Goal: Task Accomplishment & Management: Manage account settings

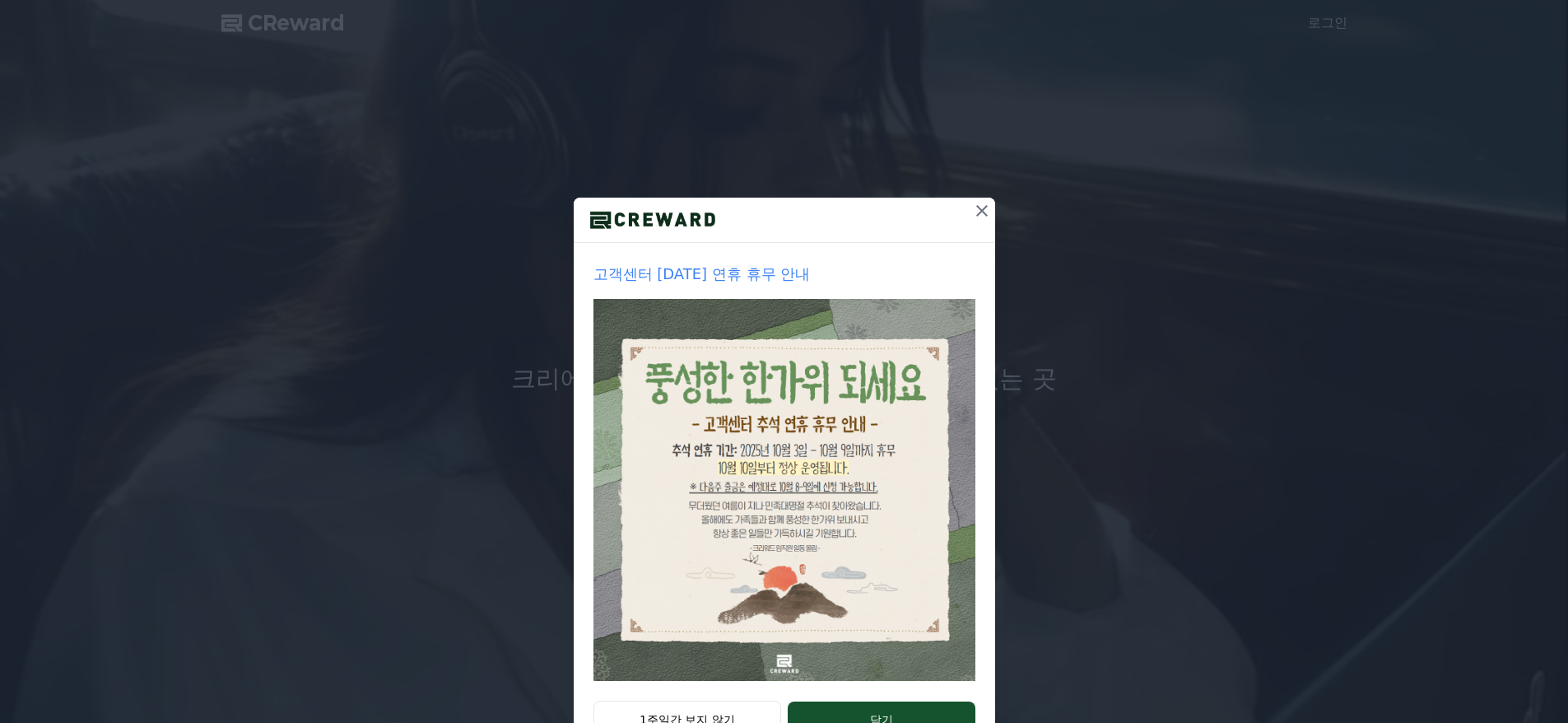
scroll to position [61, 0]
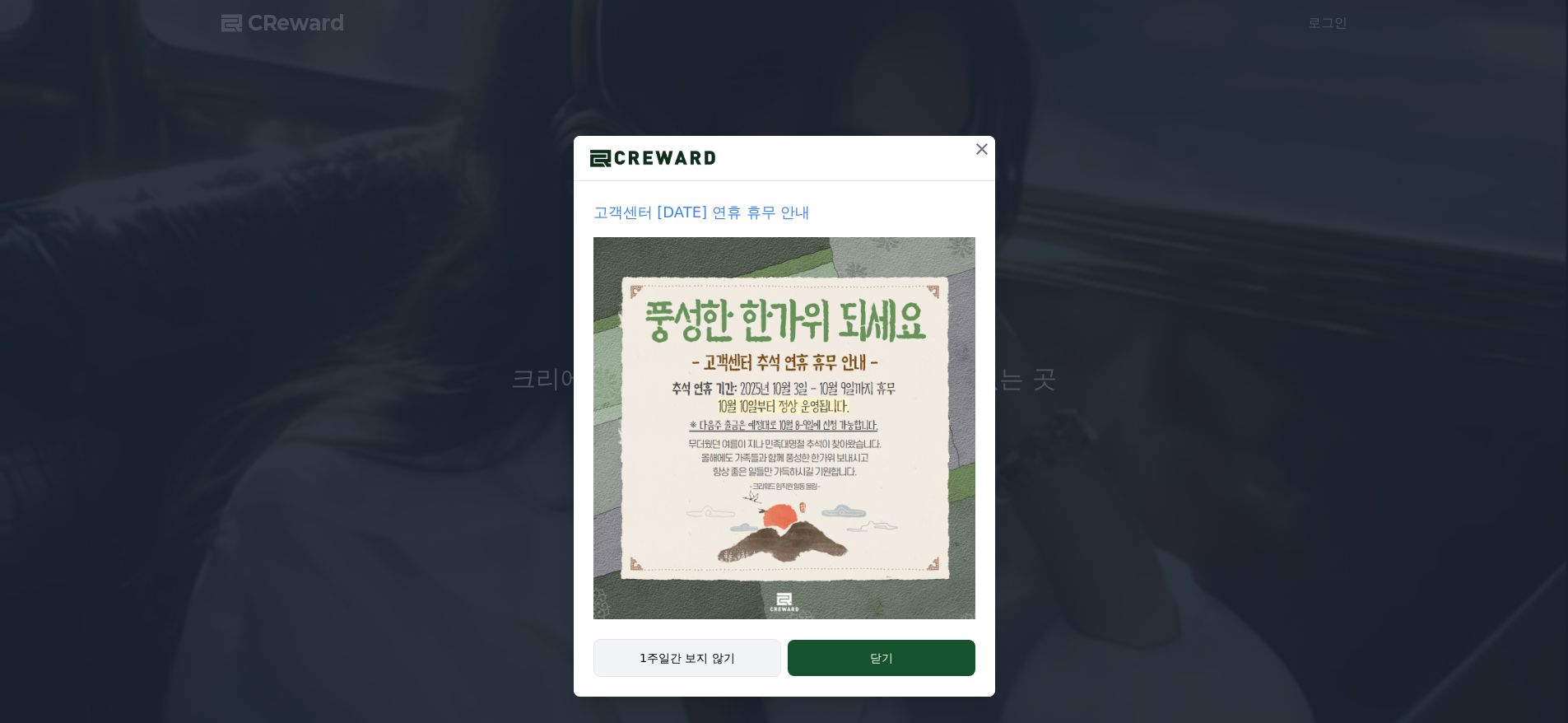
click at [705, 651] on button "1주일간 보지 않기" at bounding box center [688, 658] width 189 height 38
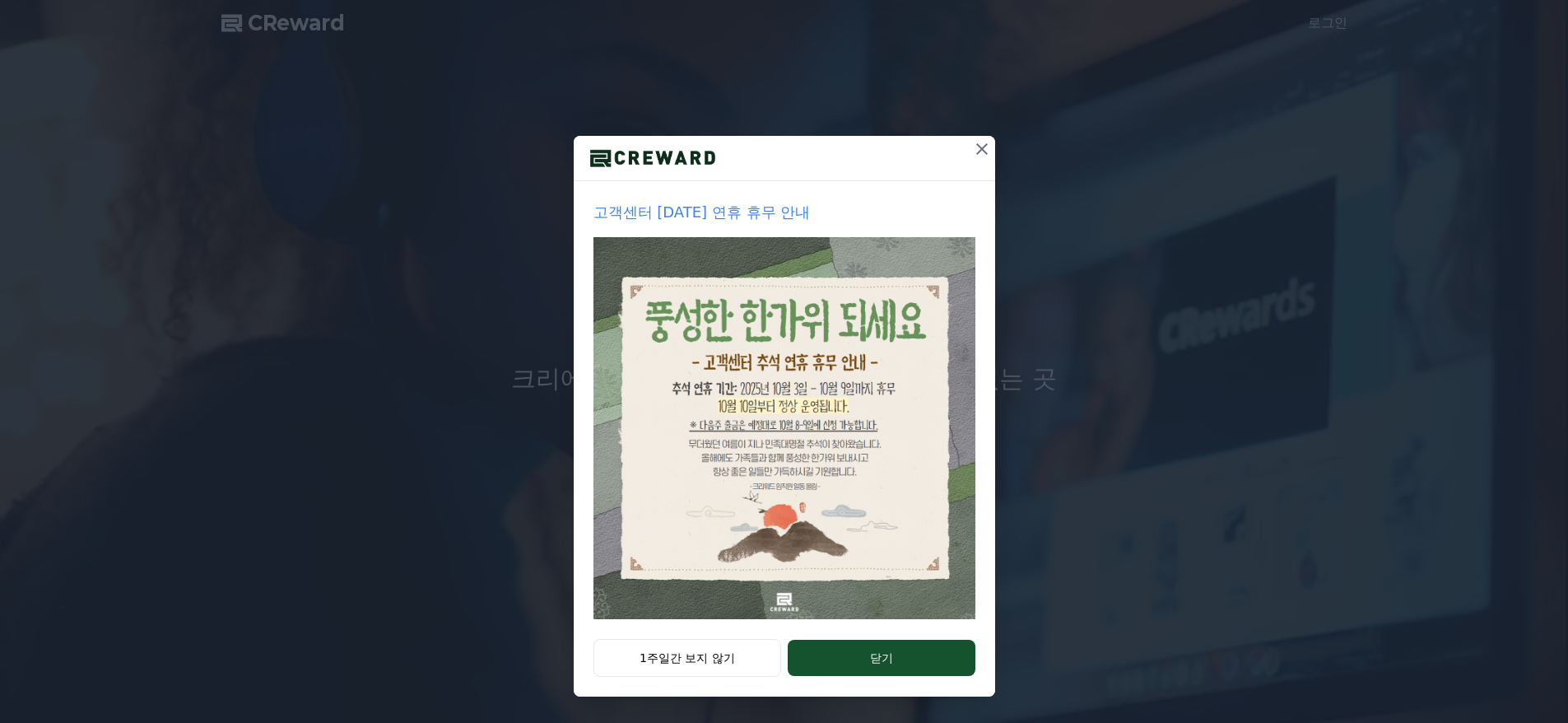
scroll to position [0, 0]
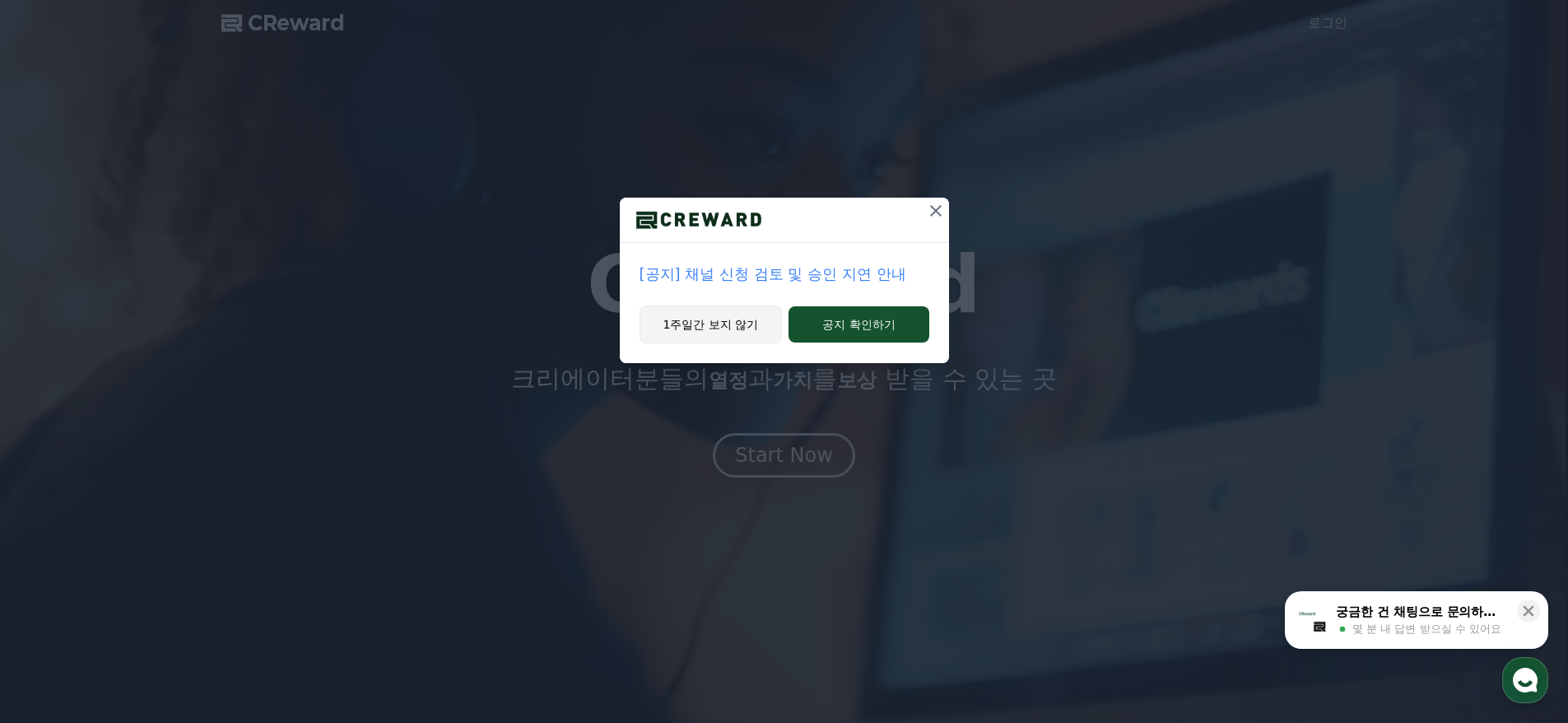
click at [710, 331] on button "1주일간 보지 않기" at bounding box center [711, 324] width 144 height 38
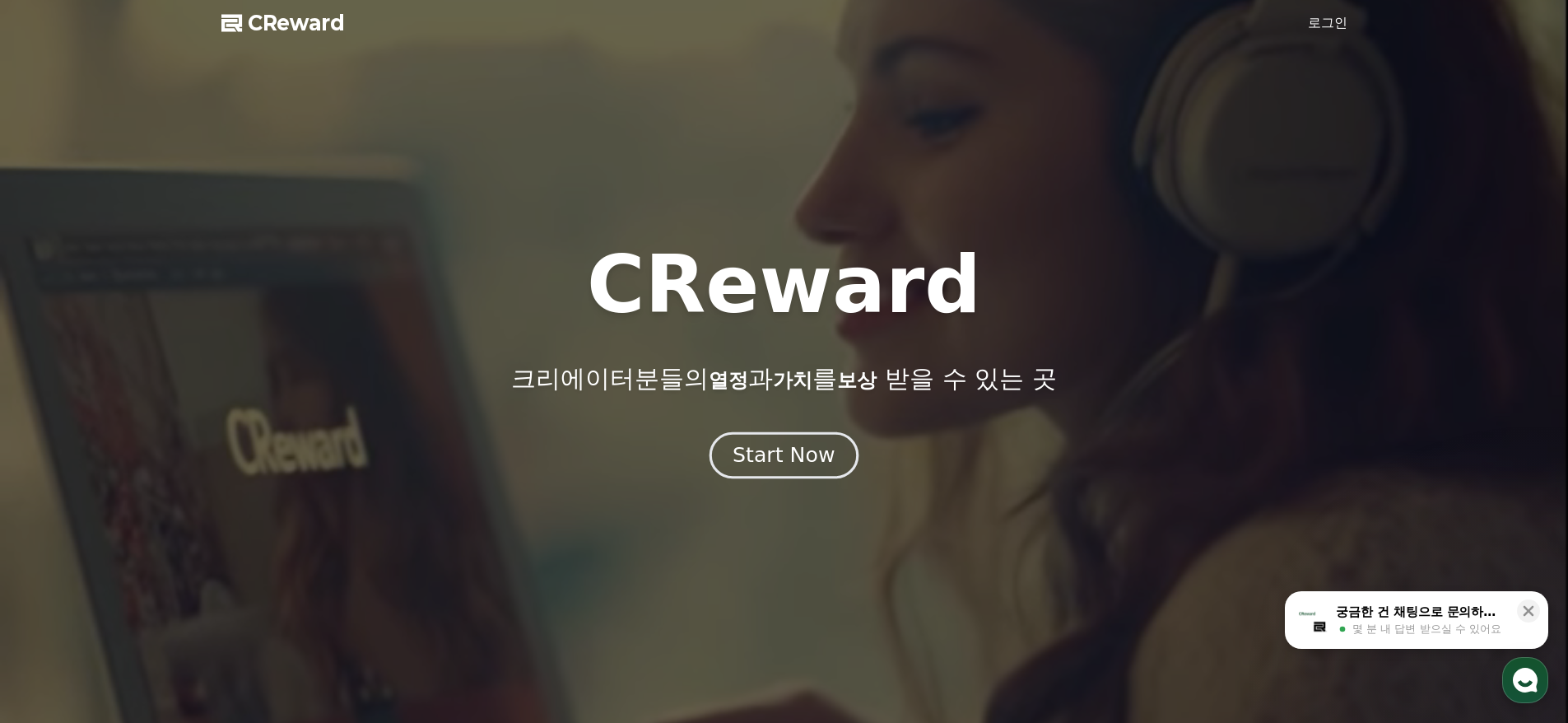
click at [806, 469] on button "Start Now" at bounding box center [784, 456] width 149 height 47
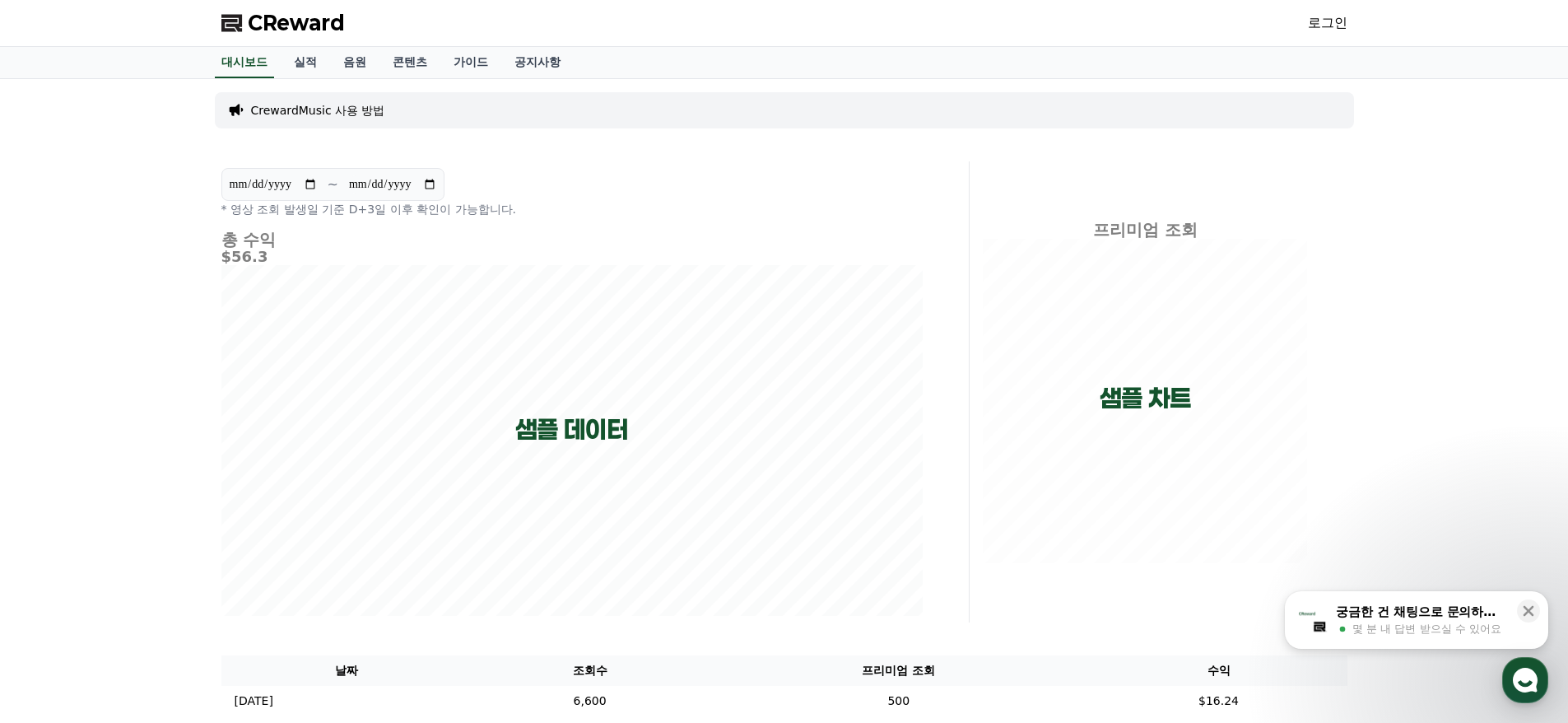
click at [1328, 19] on link "로그인" at bounding box center [1328, 23] width 40 height 20
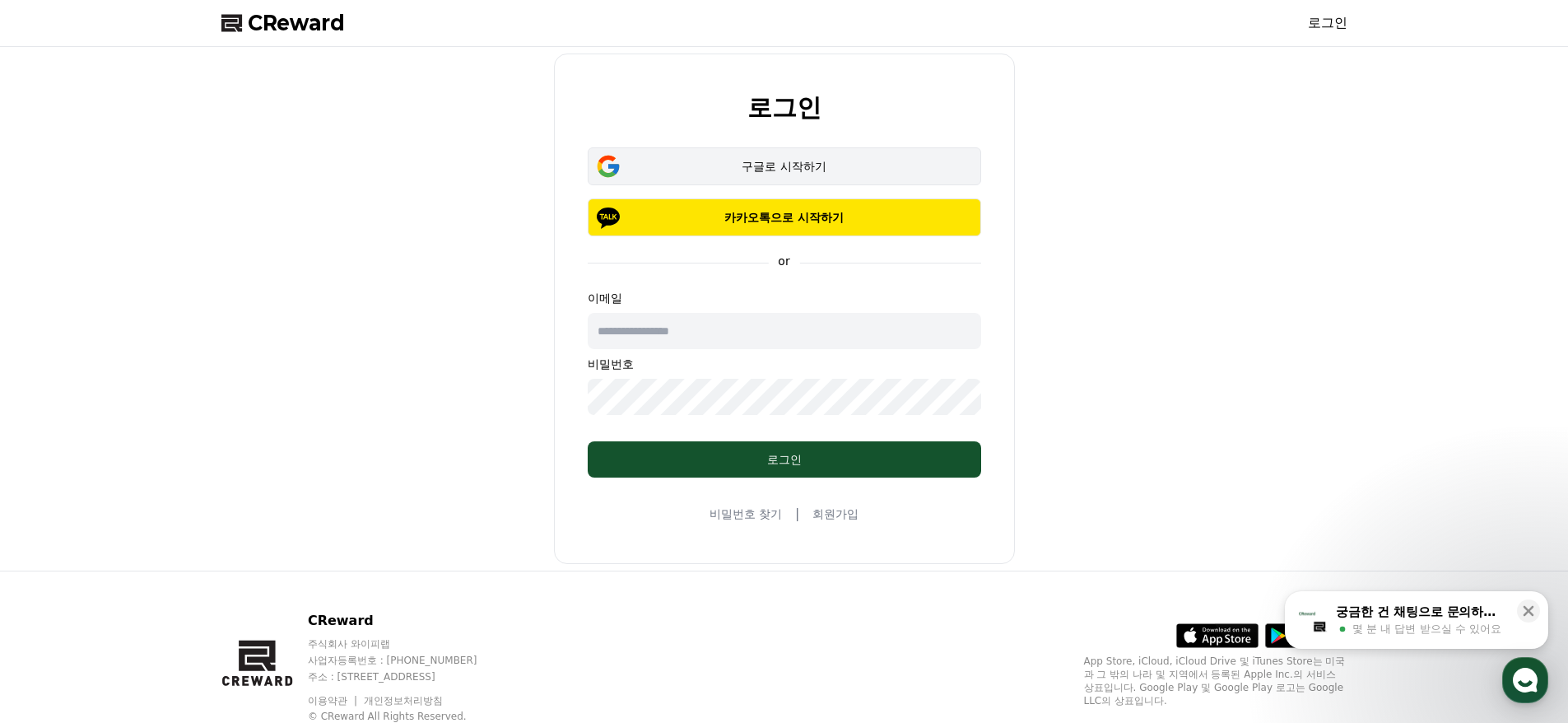
click at [790, 165] on div "구글로 시작하기" at bounding box center [784, 166] width 346 height 16
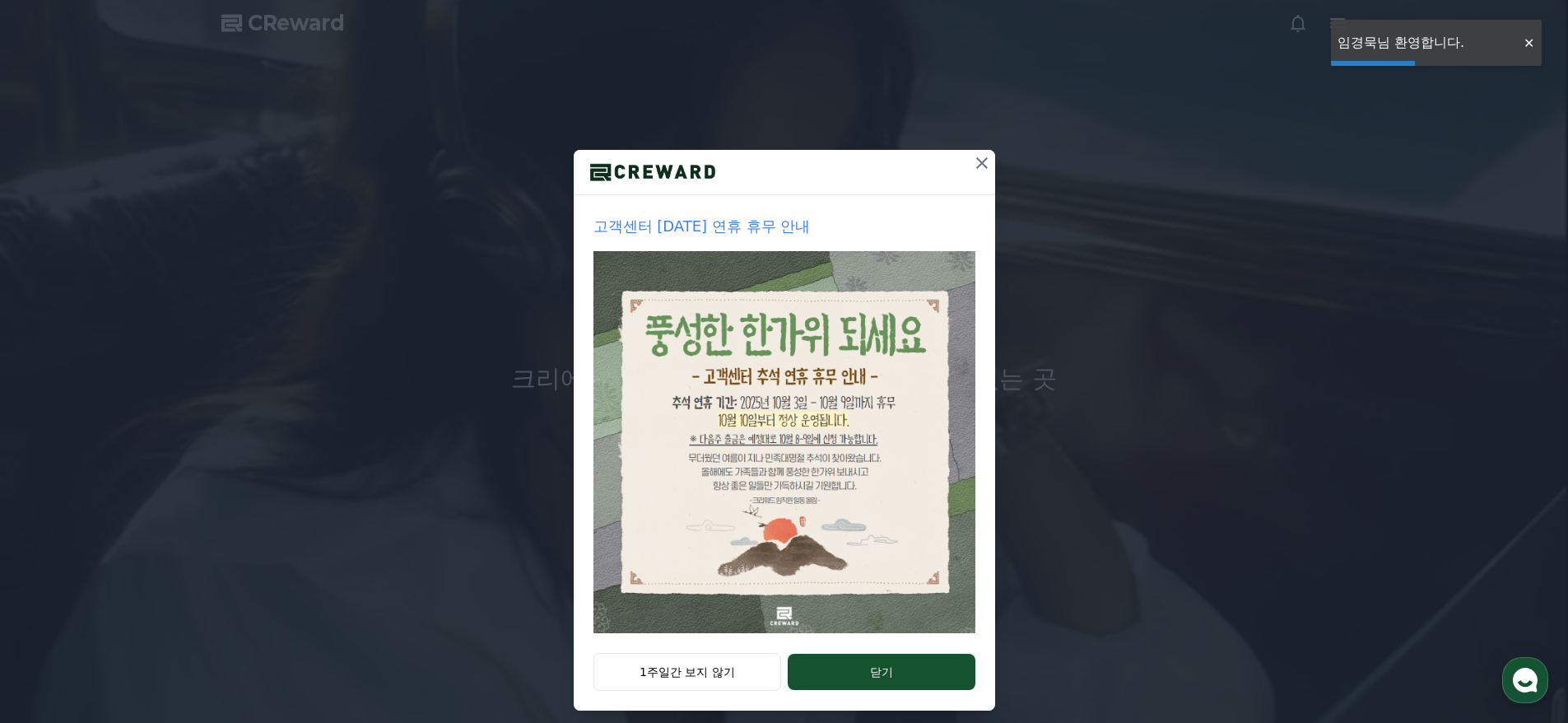
scroll to position [61, 0]
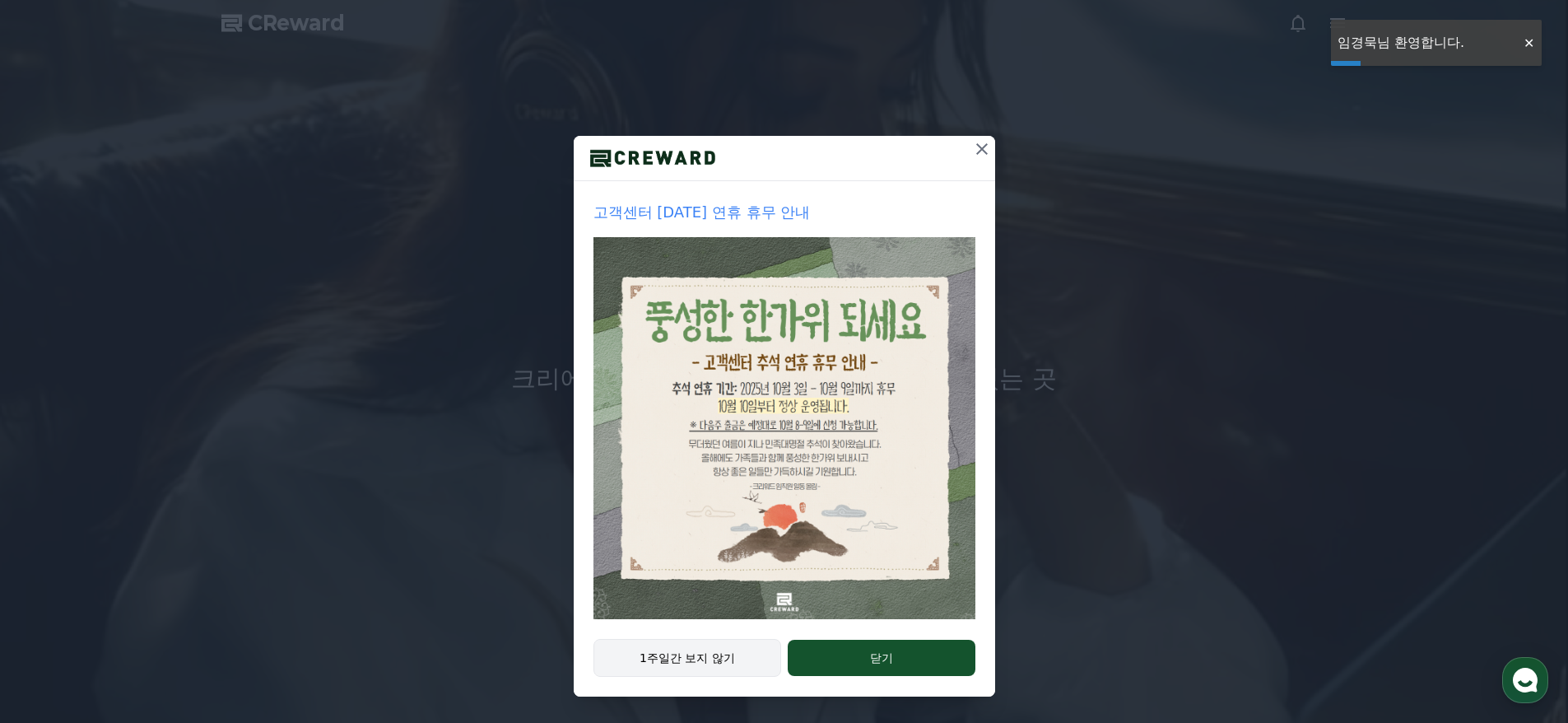
click at [689, 653] on button "1주일간 보지 않기" at bounding box center [688, 658] width 189 height 38
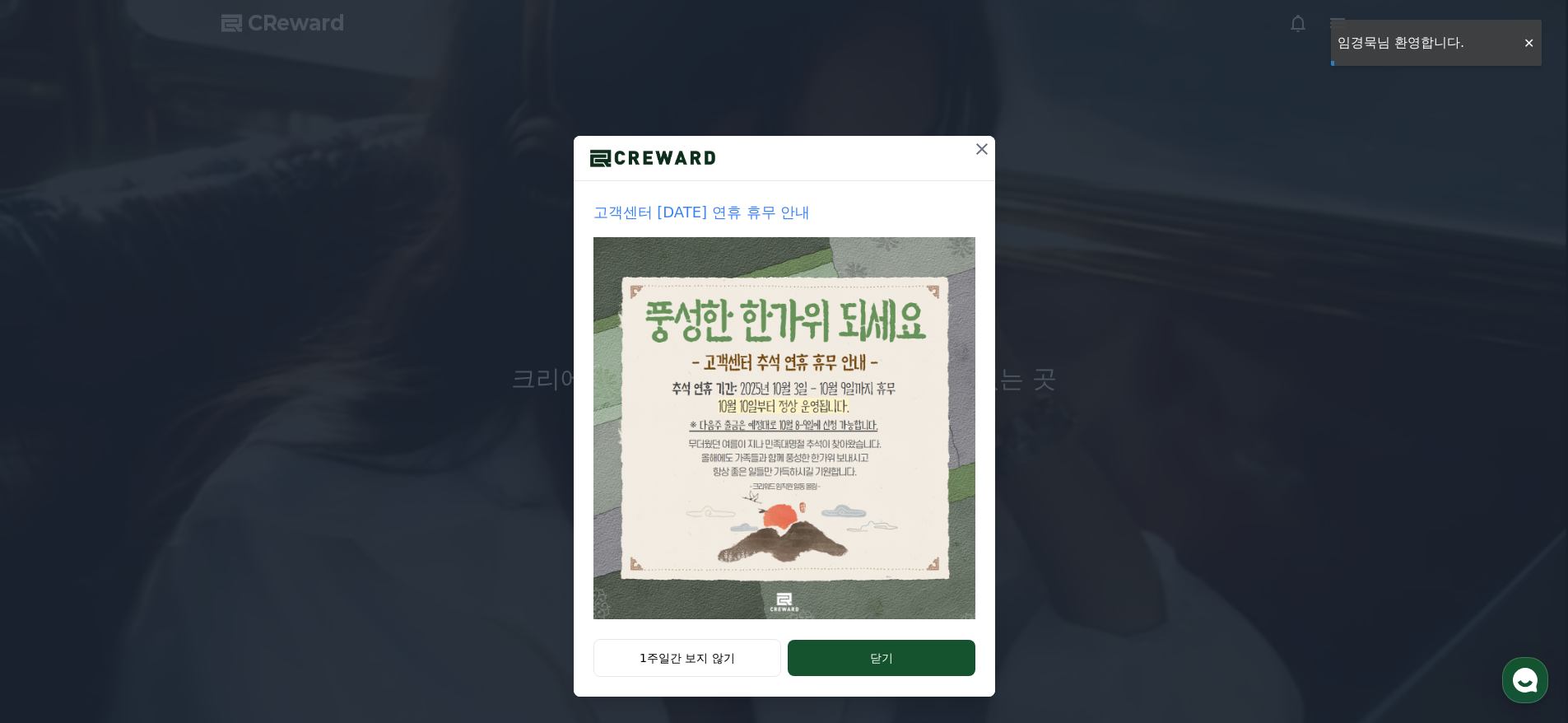
scroll to position [0, 0]
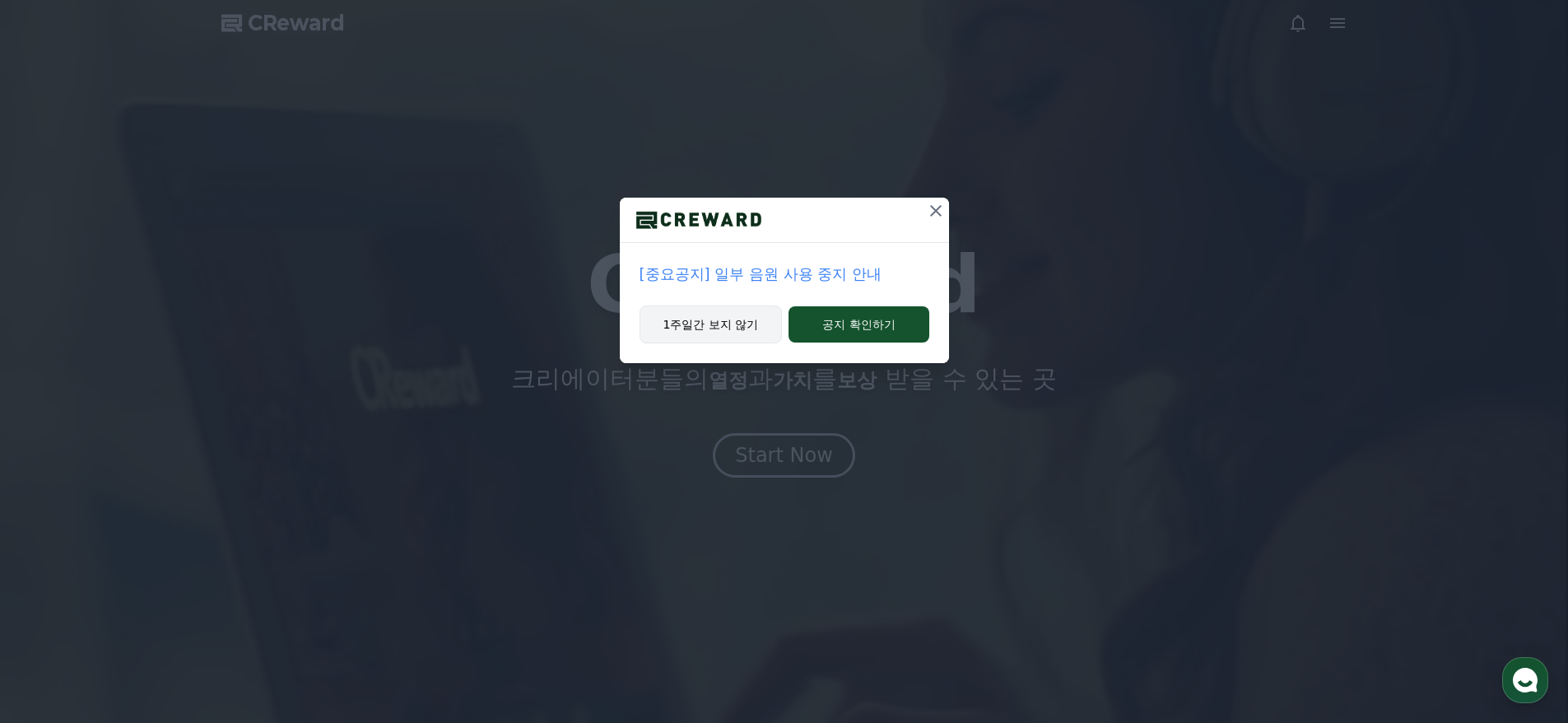
click at [730, 320] on button "1주일간 보지 않기" at bounding box center [711, 324] width 144 height 38
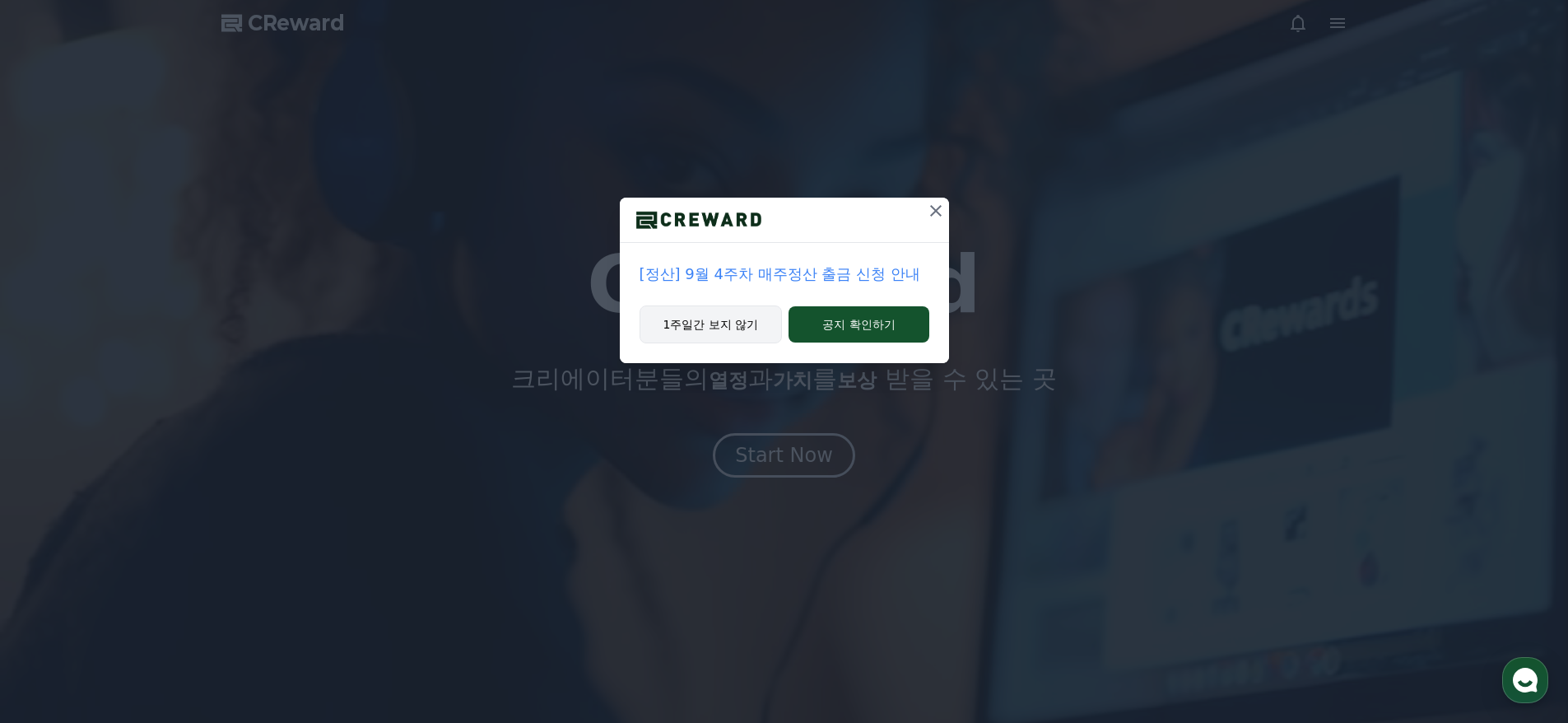
click at [717, 326] on button "1주일간 보지 않기" at bounding box center [711, 324] width 144 height 38
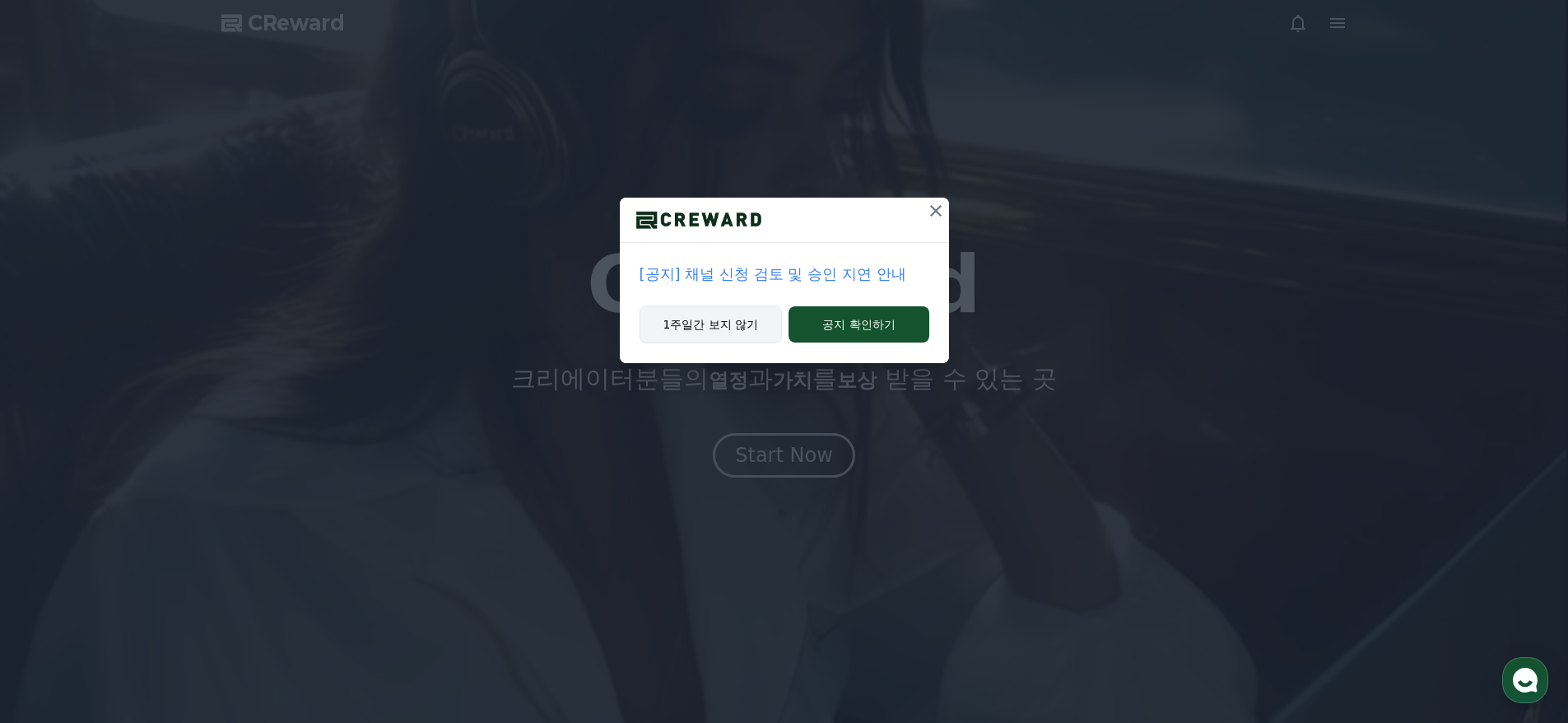
click at [728, 331] on button "1주일간 보지 않기" at bounding box center [711, 324] width 144 height 38
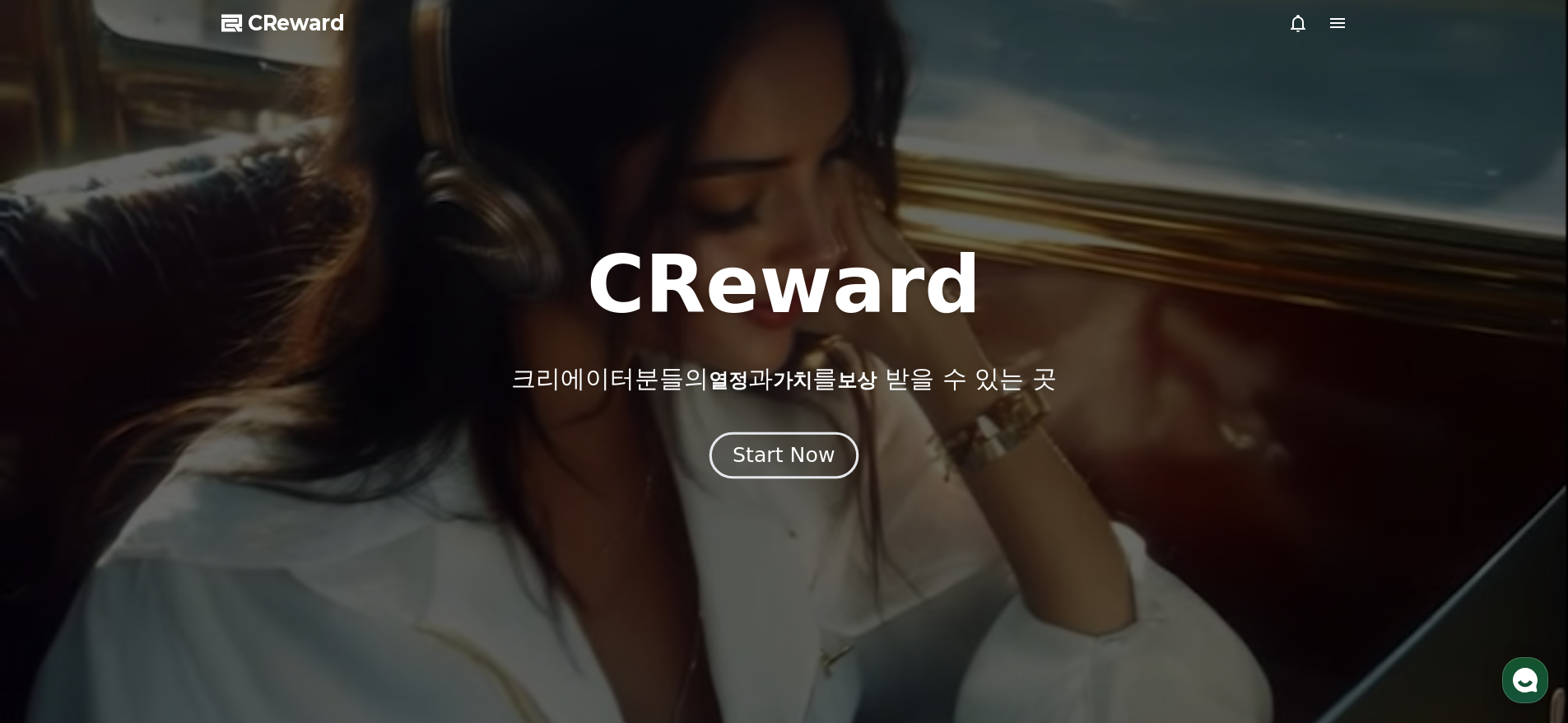
click at [802, 447] on div "Start Now" at bounding box center [784, 455] width 102 height 28
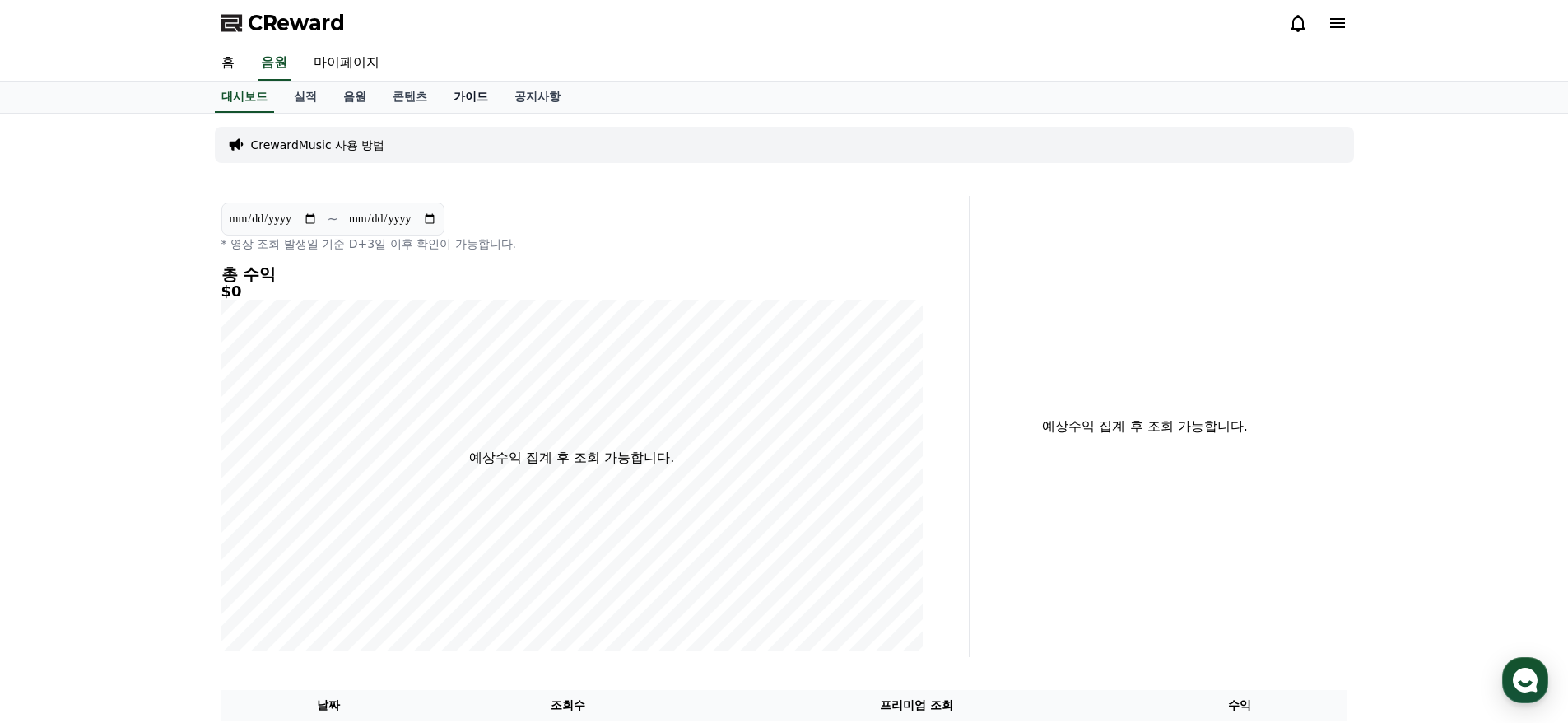
click at [473, 100] on link "가이드" at bounding box center [470, 97] width 60 height 32
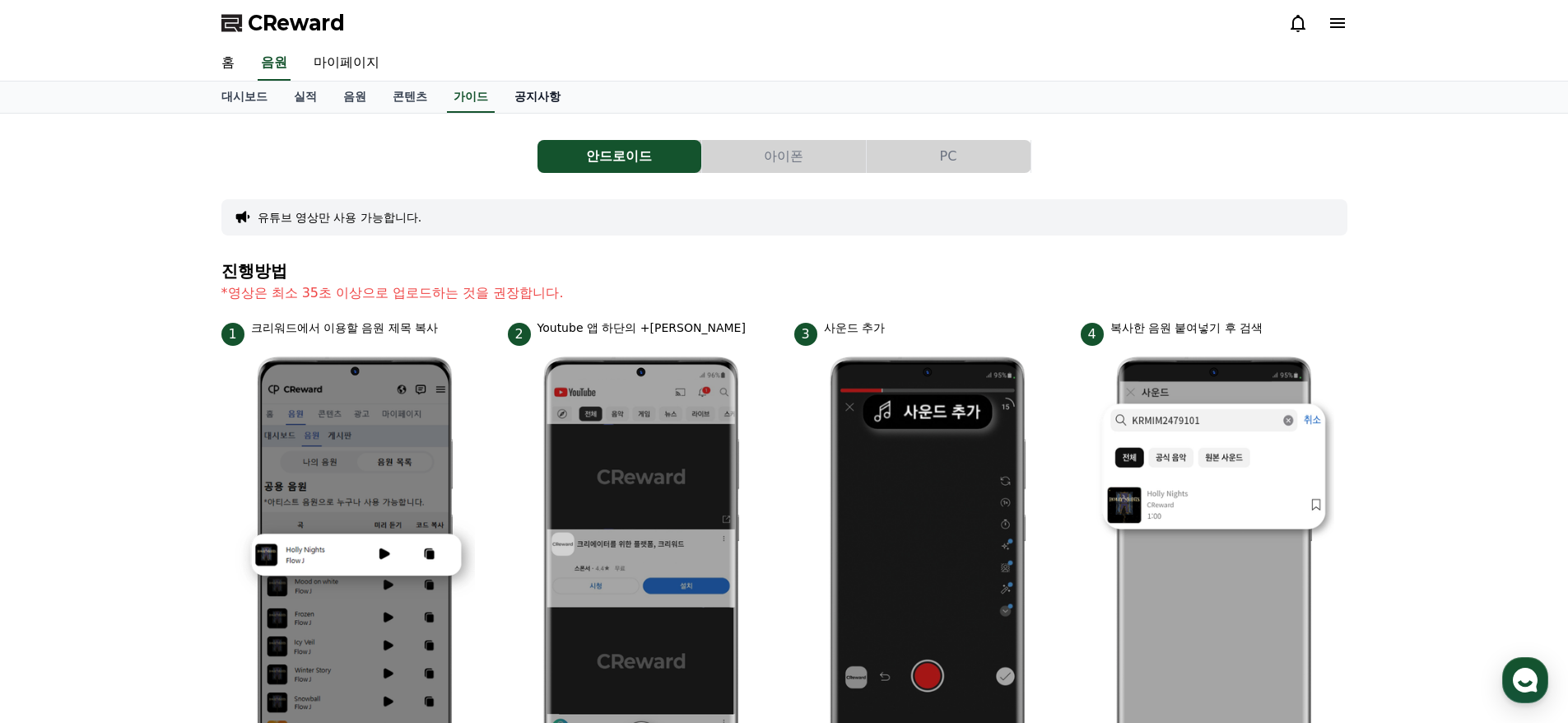
click at [545, 97] on link "공지사항" at bounding box center [537, 97] width 72 height 32
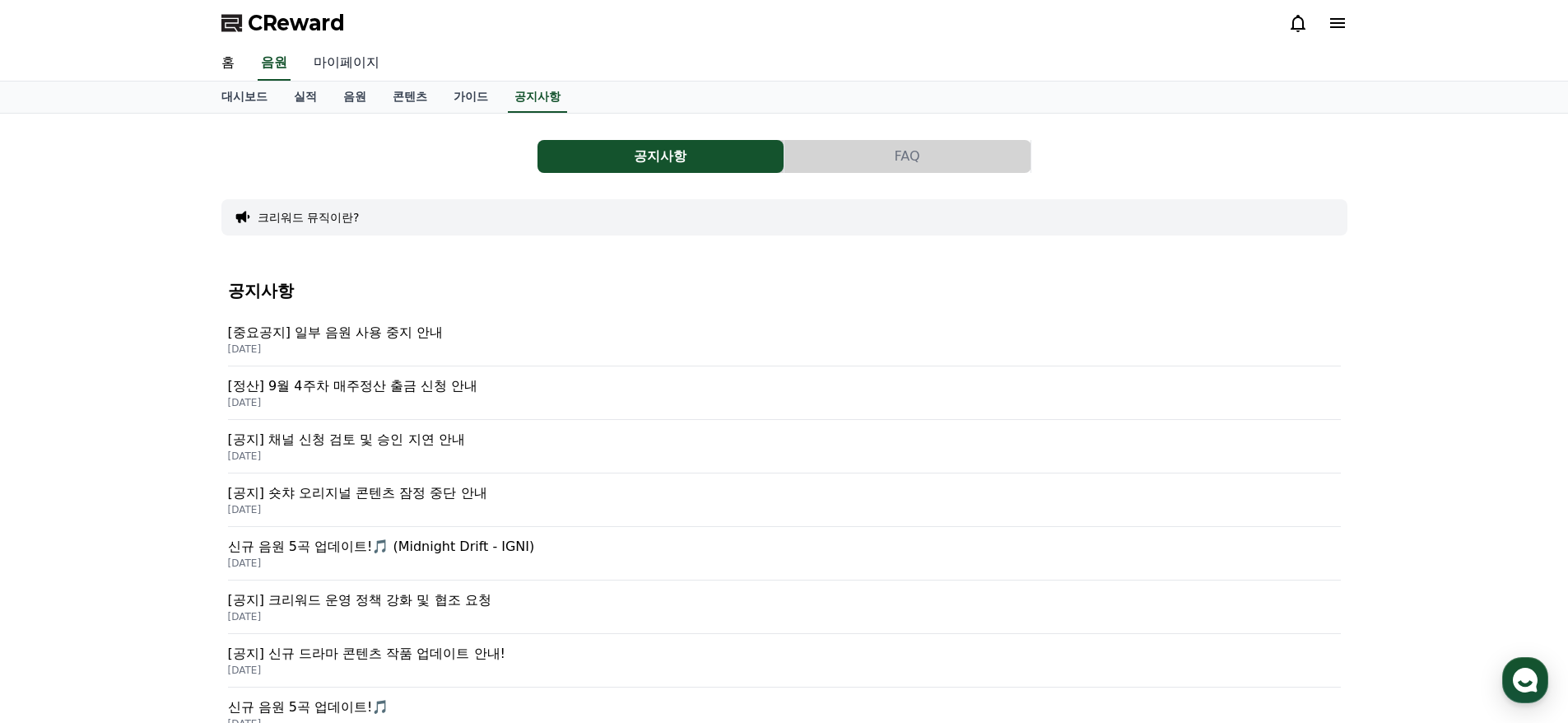
click at [336, 61] on link "마이페이지" at bounding box center [347, 63] width 92 height 34
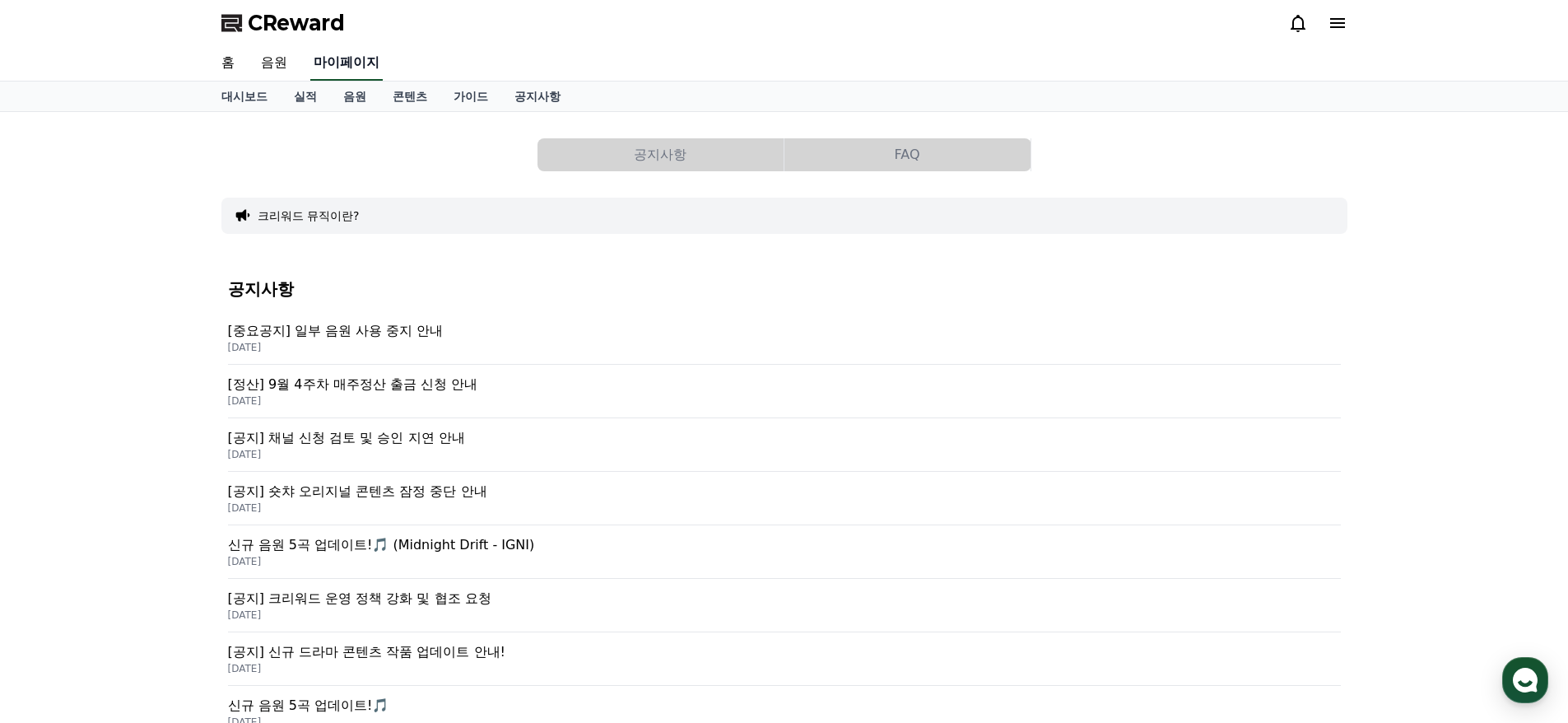
select select "**********"
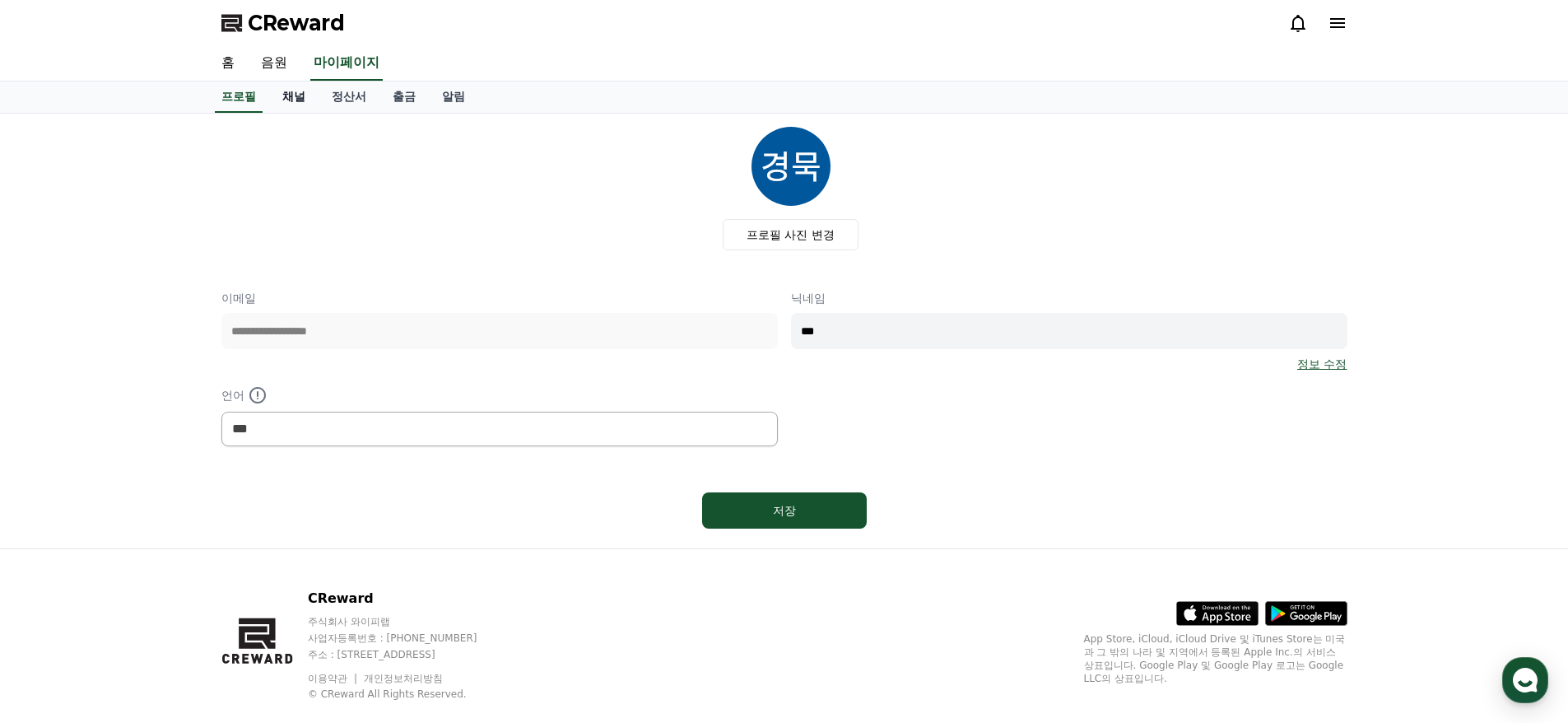
click at [296, 101] on link "채널" at bounding box center [293, 97] width 50 height 32
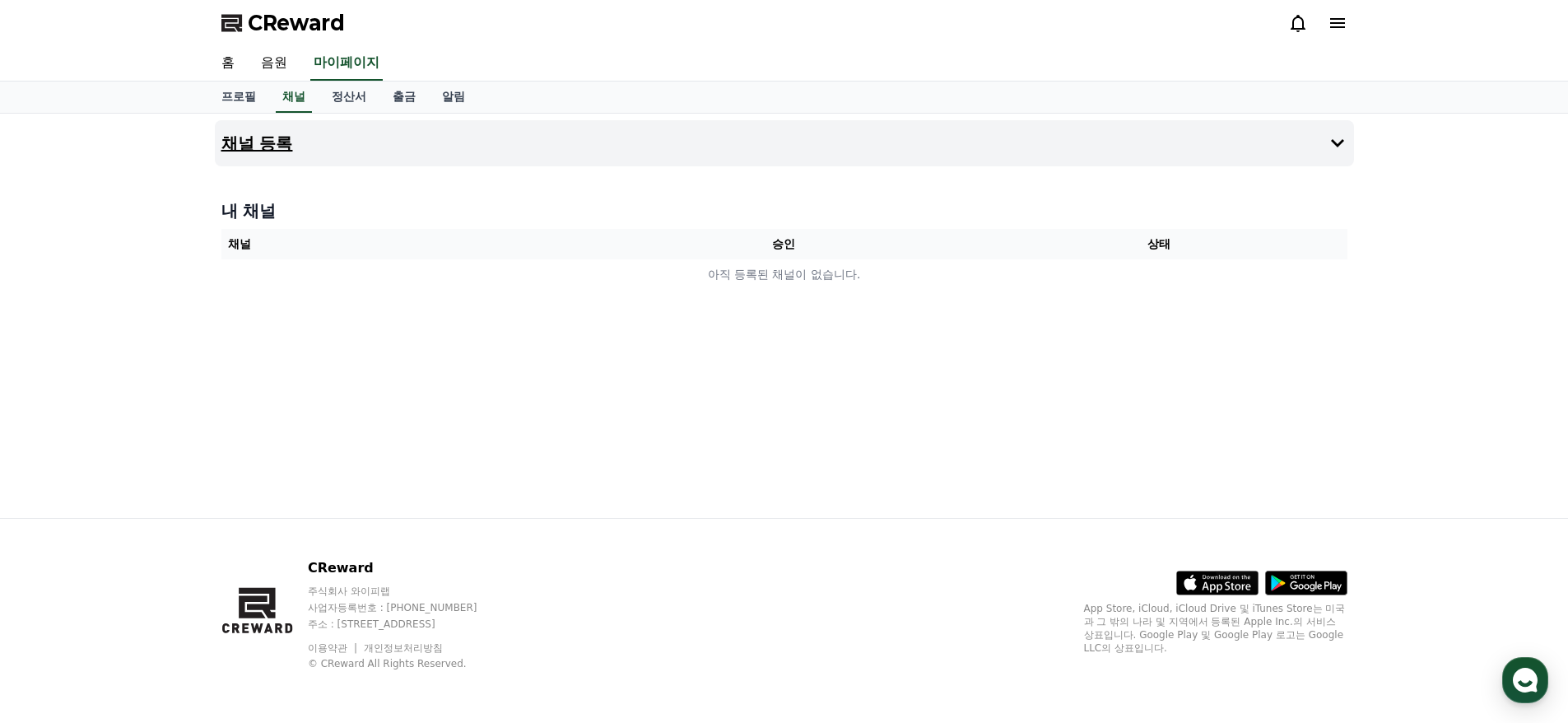
click at [427, 132] on button "채널 등록" at bounding box center [784, 143] width 1139 height 46
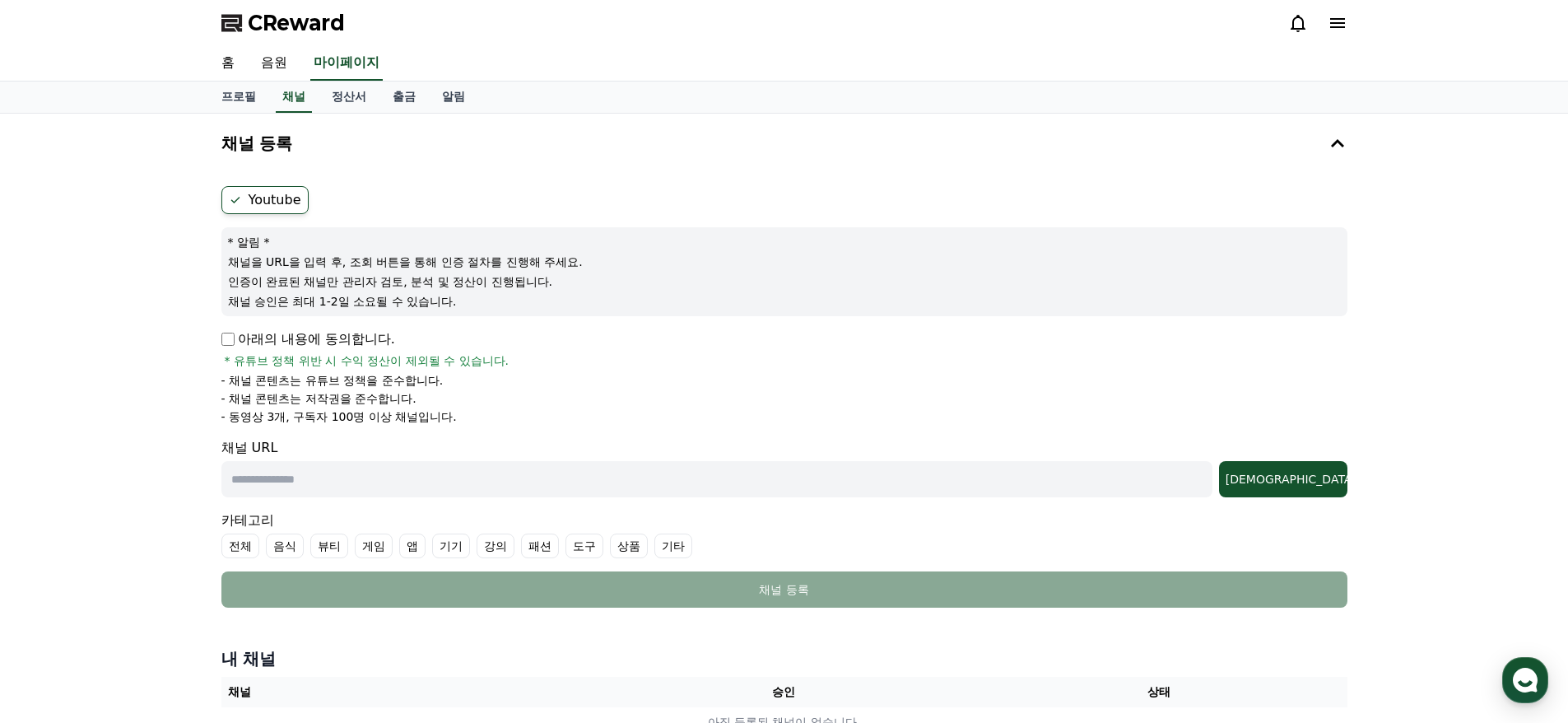
click at [316, 489] on input "text" at bounding box center [717, 479] width 991 height 36
paste input "**********"
type input "**********"
